Goal: Find specific page/section: Find specific page/section

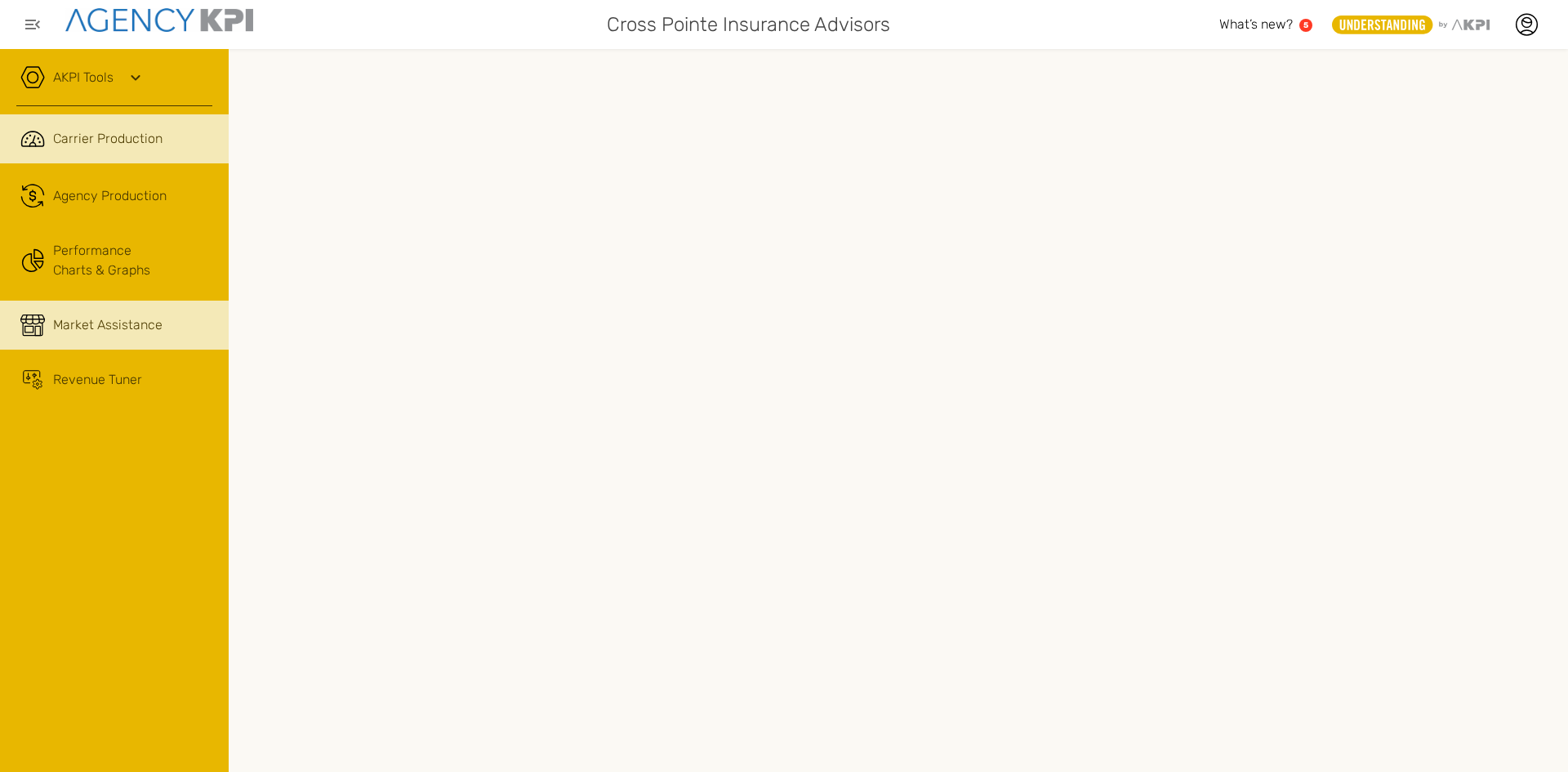
click at [98, 327] on span "Market Assistance" at bounding box center [107, 325] width 109 height 20
